Goal: Find specific page/section

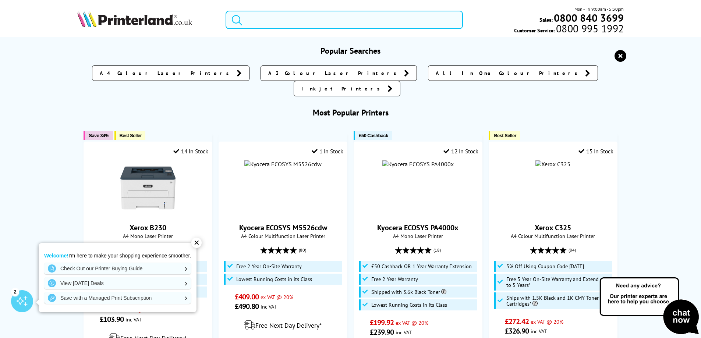
click at [294, 17] on input "search" at bounding box center [344, 20] width 237 height 18
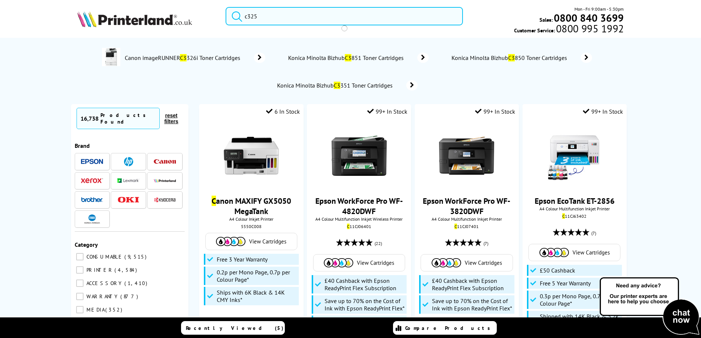
click at [226, 7] on button "submit" at bounding box center [235, 15] width 18 height 16
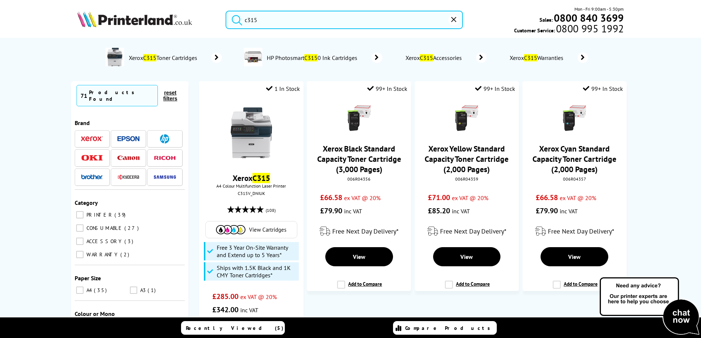
type input "c315"
click at [226, 11] on button "submit" at bounding box center [235, 19] width 18 height 16
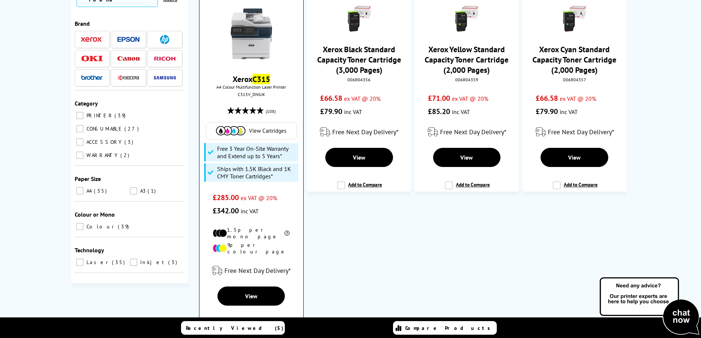
scroll to position [110, 0]
